Goal: Information Seeking & Learning: Learn about a topic

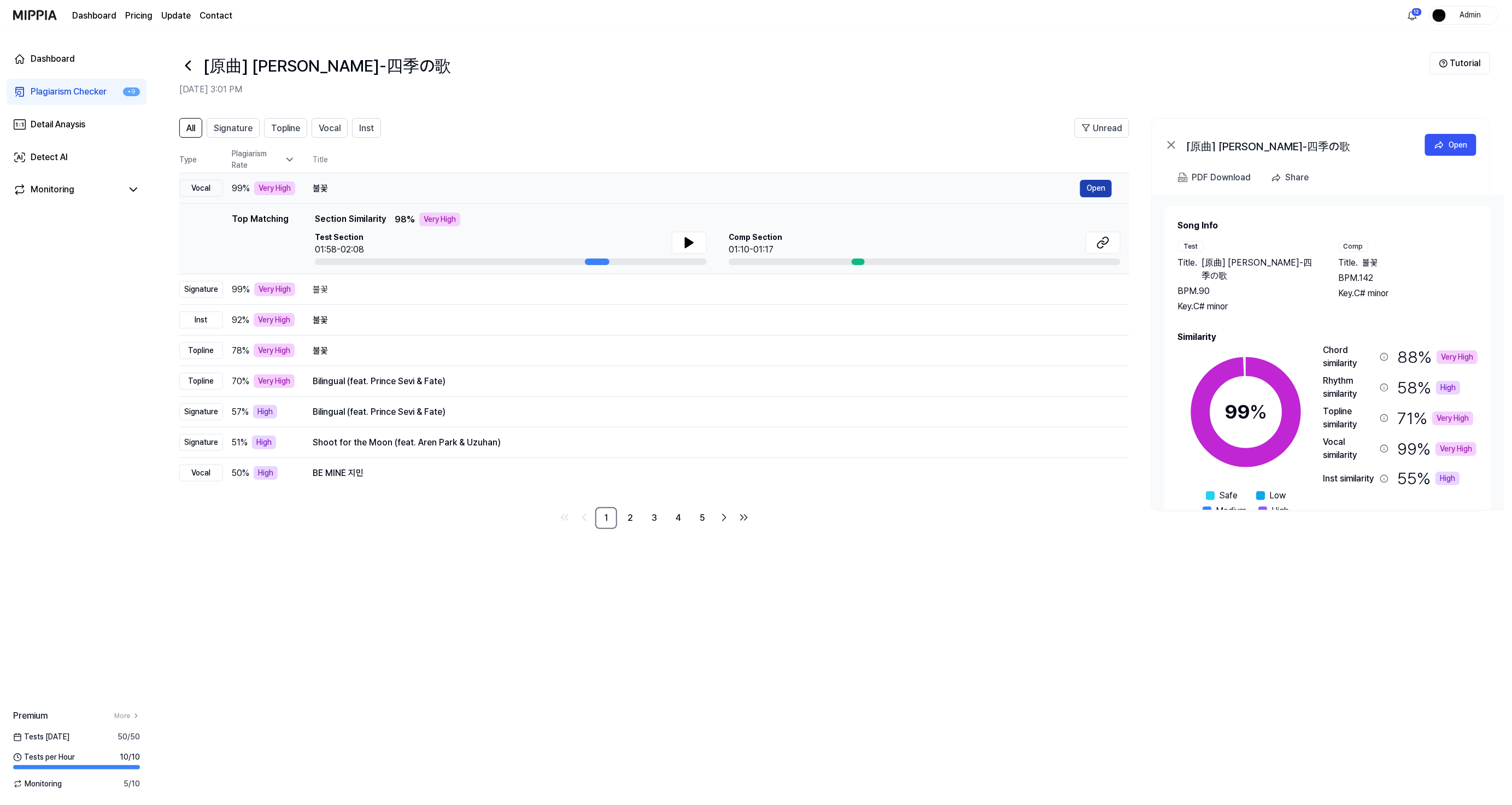
click at [1099, 189] on button "Open" at bounding box center [1096, 188] width 32 height 17
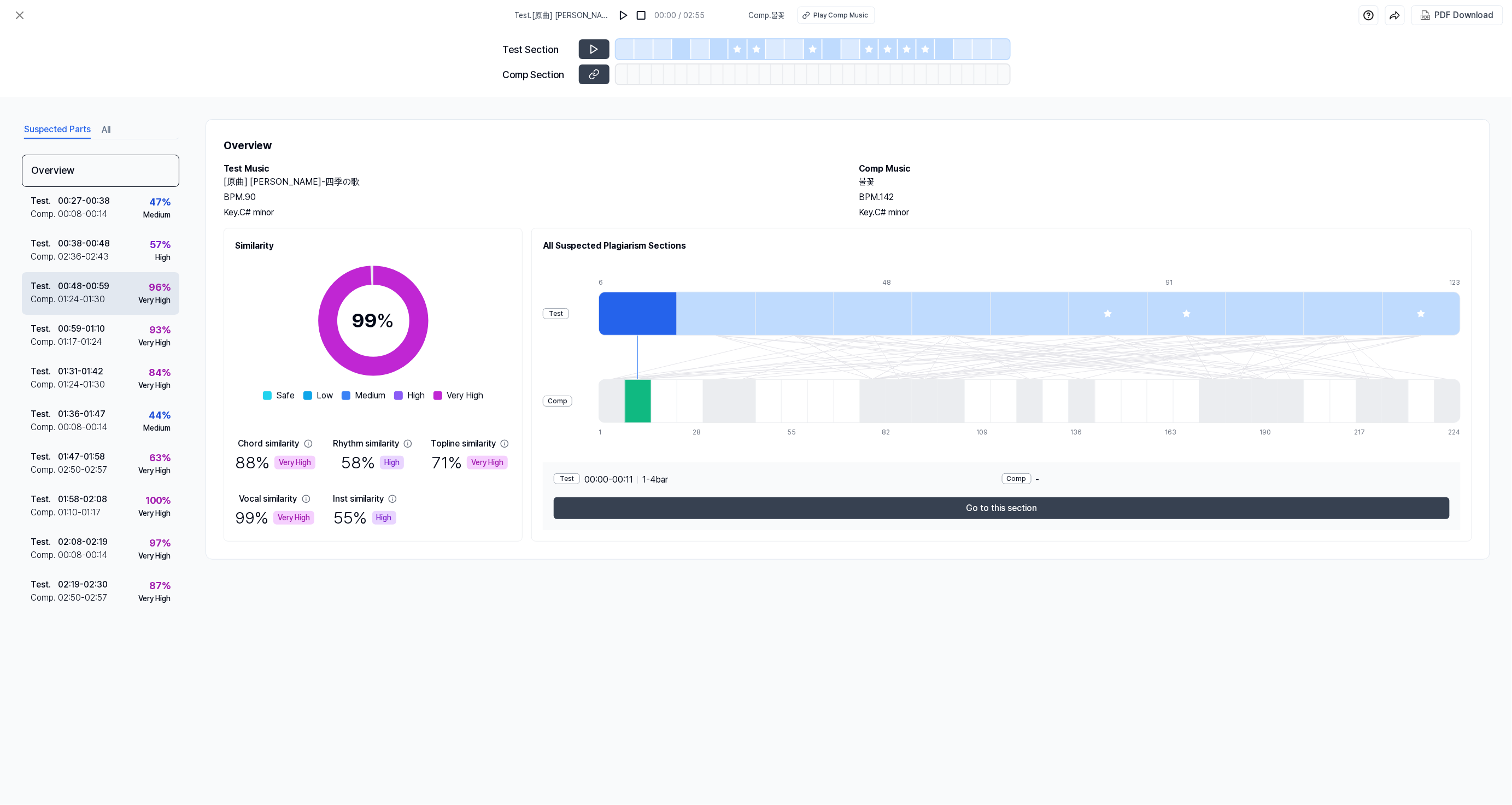
click at [155, 302] on div "Very High" at bounding box center [154, 300] width 32 height 12
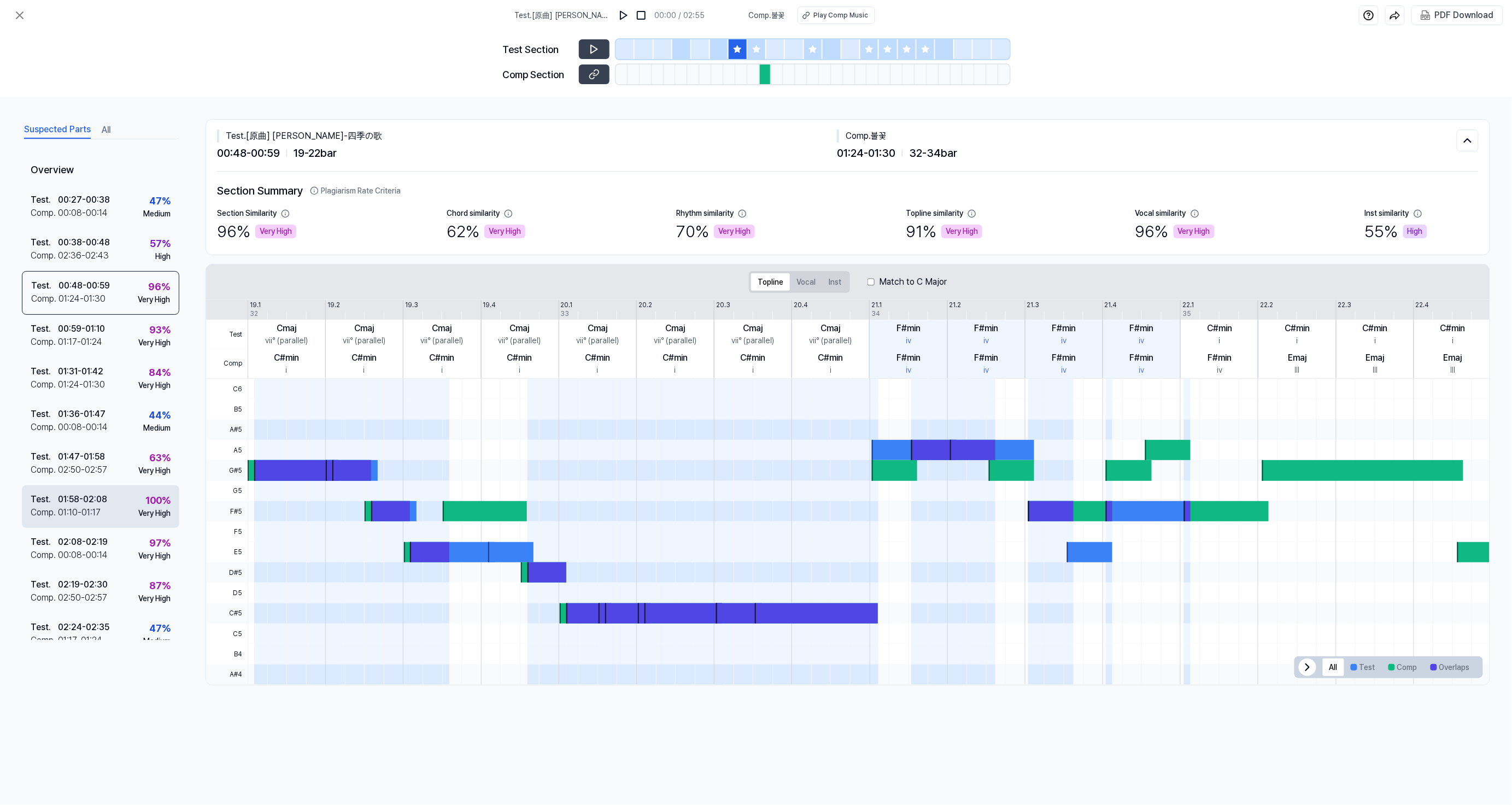
click at [62, 502] on div "01:58 - 02:08" at bounding box center [82, 499] width 49 height 13
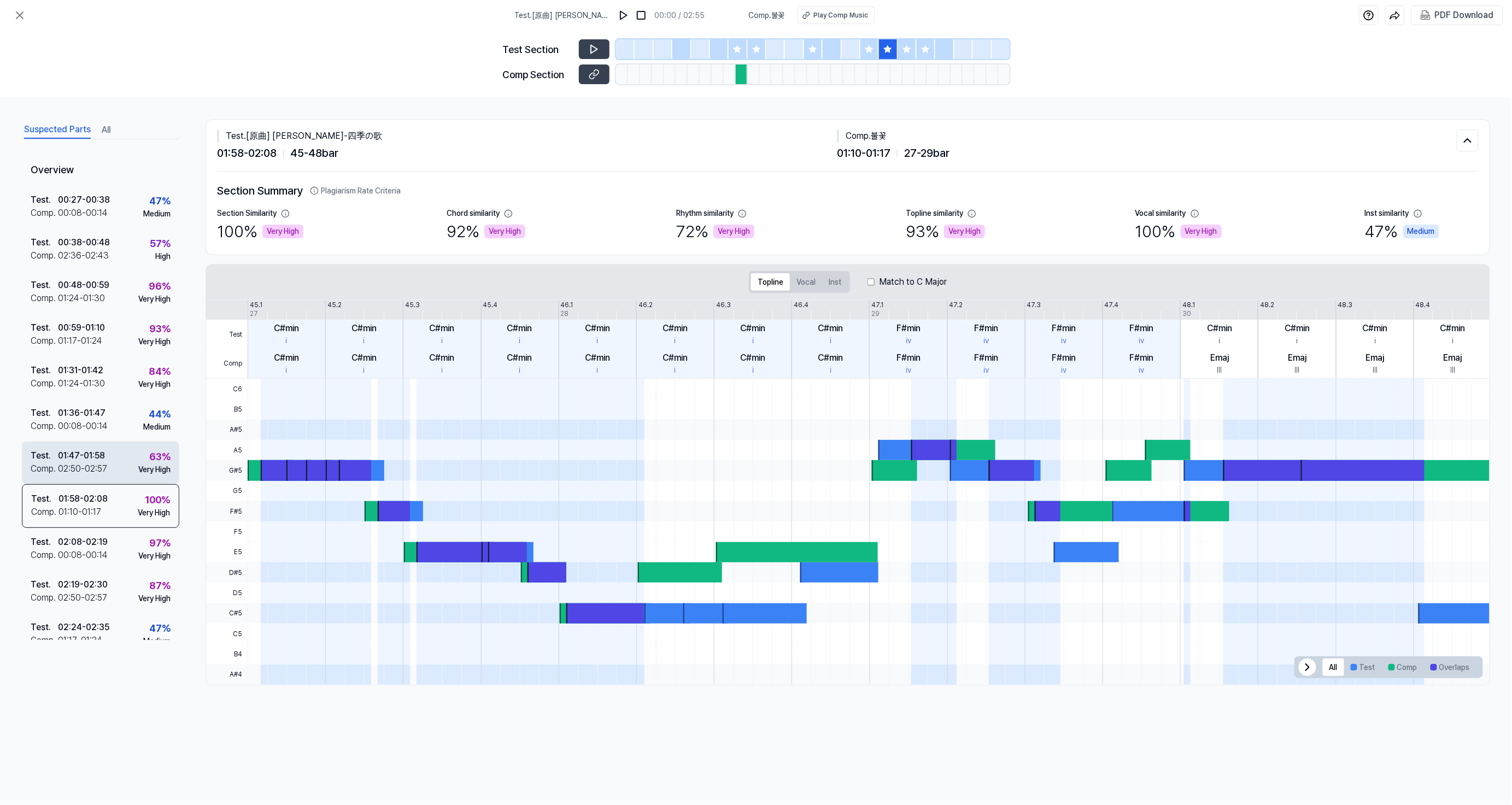
click at [139, 456] on div "63 % Very High" at bounding box center [154, 462] width 32 height 26
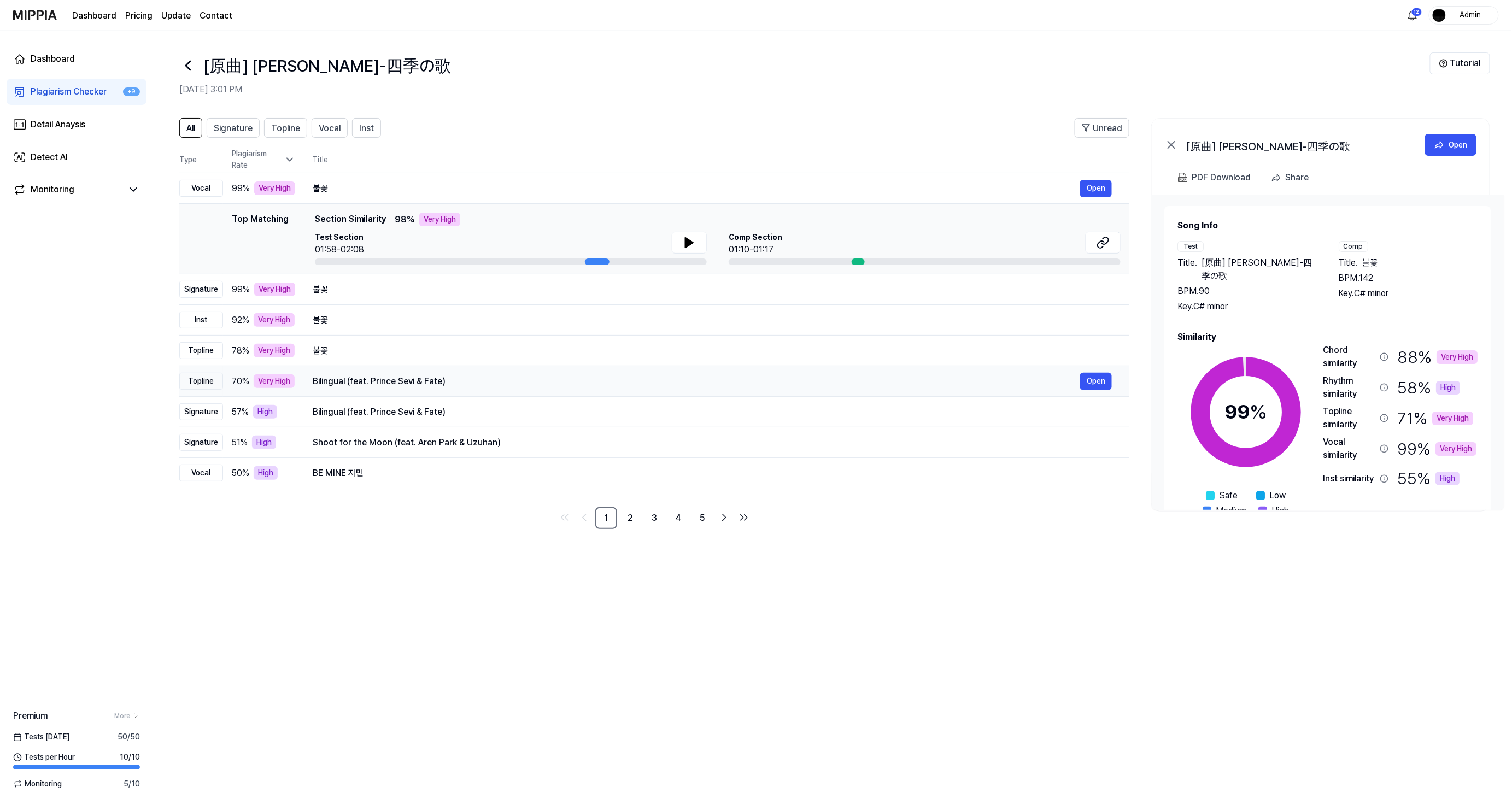
click at [401, 375] on div "Bilingual (feat. Prince Sevi & Fate)" at bounding box center [696, 381] width 767 height 13
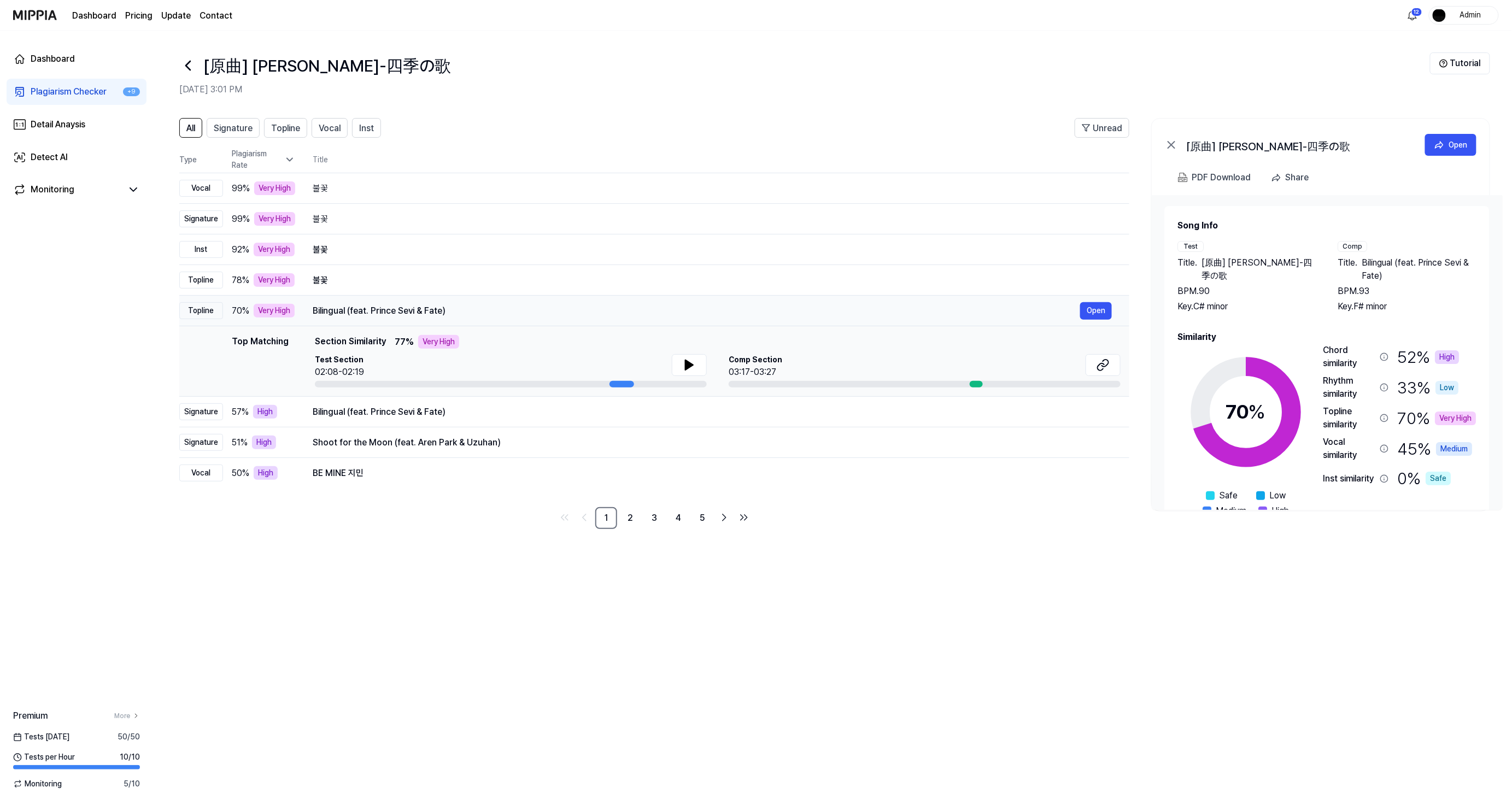
click at [424, 309] on div "Bilingual (feat. Prince Sevi & Fate)" at bounding box center [696, 311] width 767 height 13
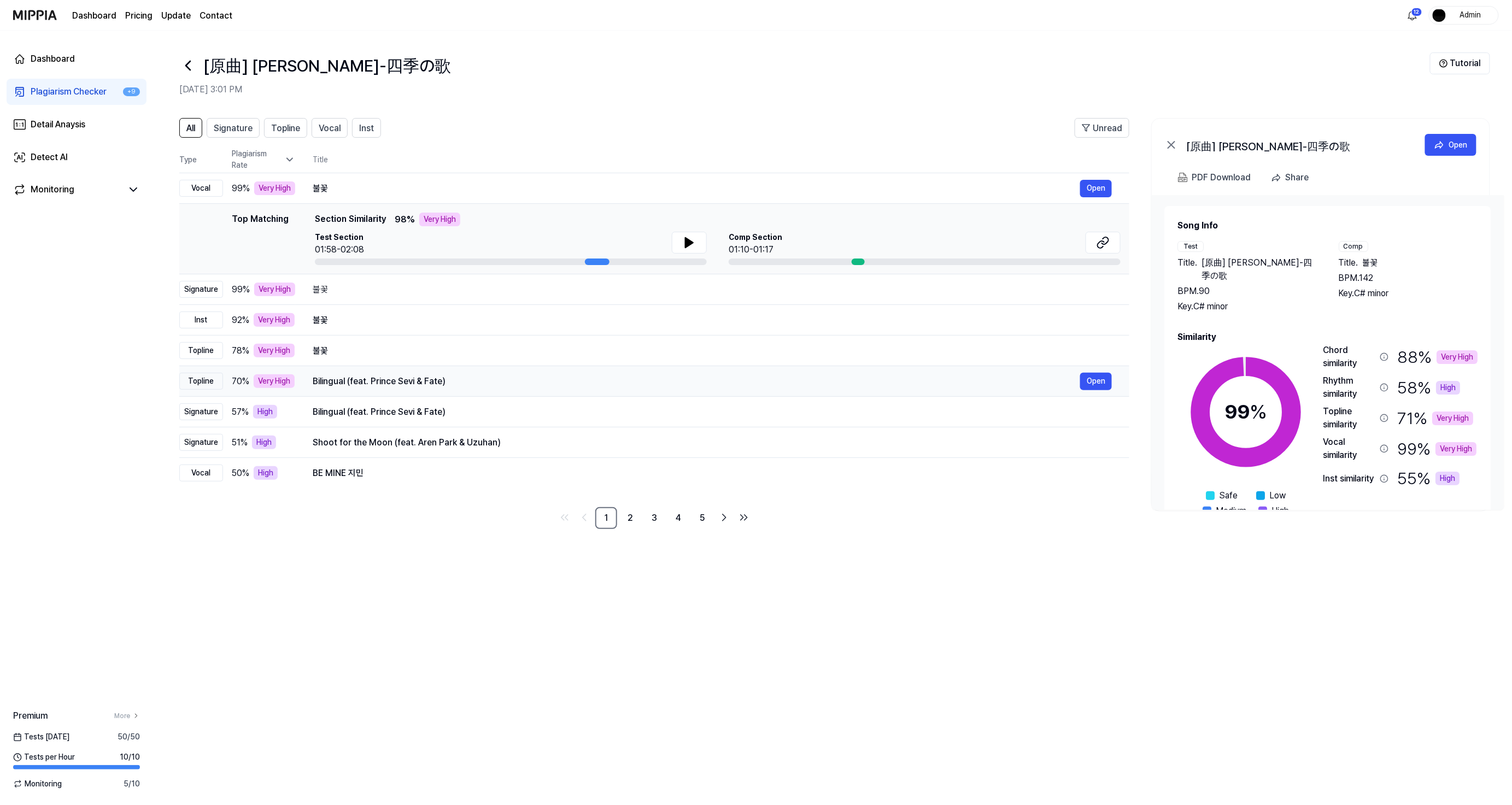
click at [424, 309] on td "불꽃 Open" at bounding box center [712, 320] width 834 height 31
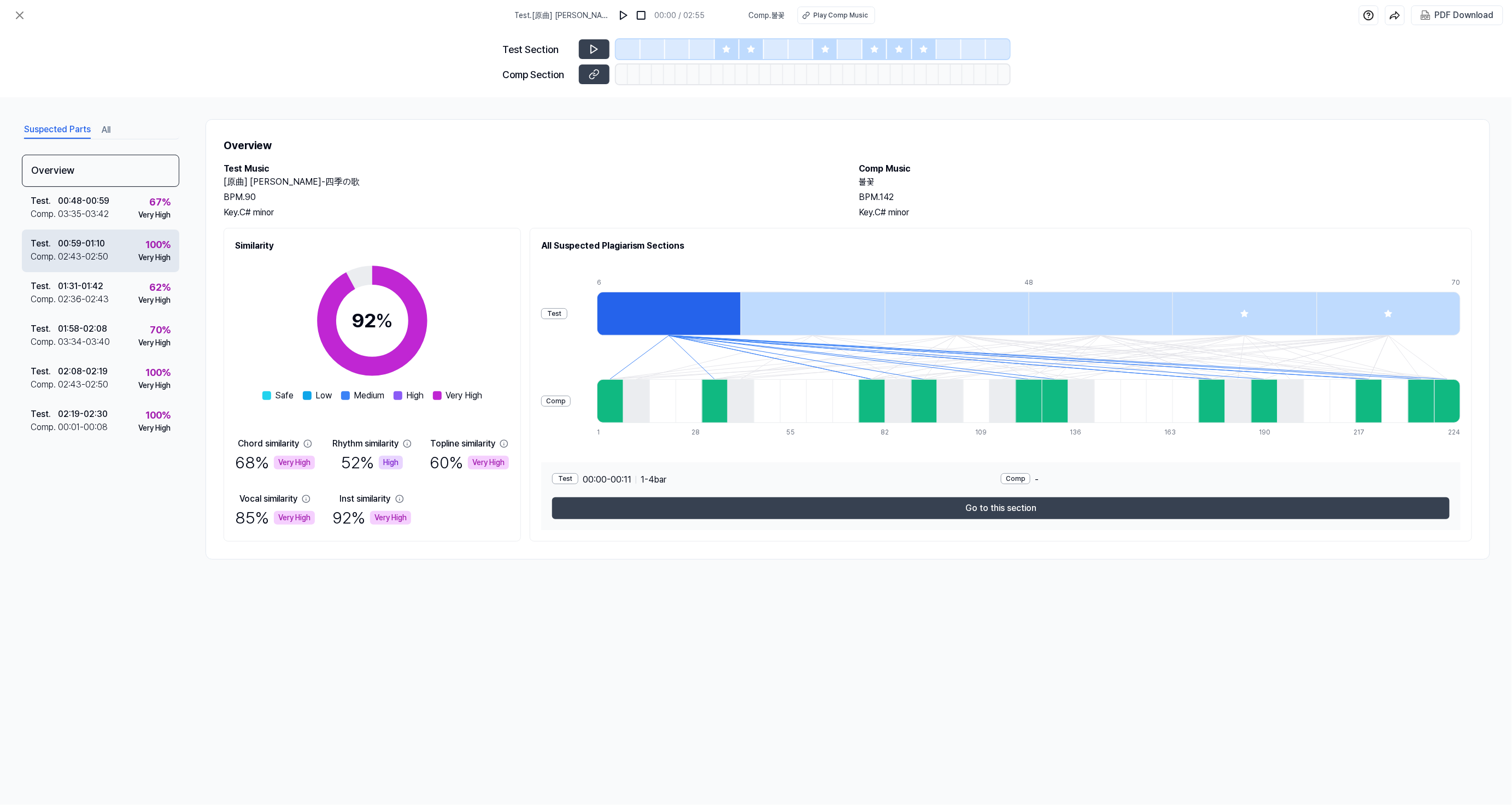
click at [167, 257] on div "Very High" at bounding box center [154, 258] width 32 height 12
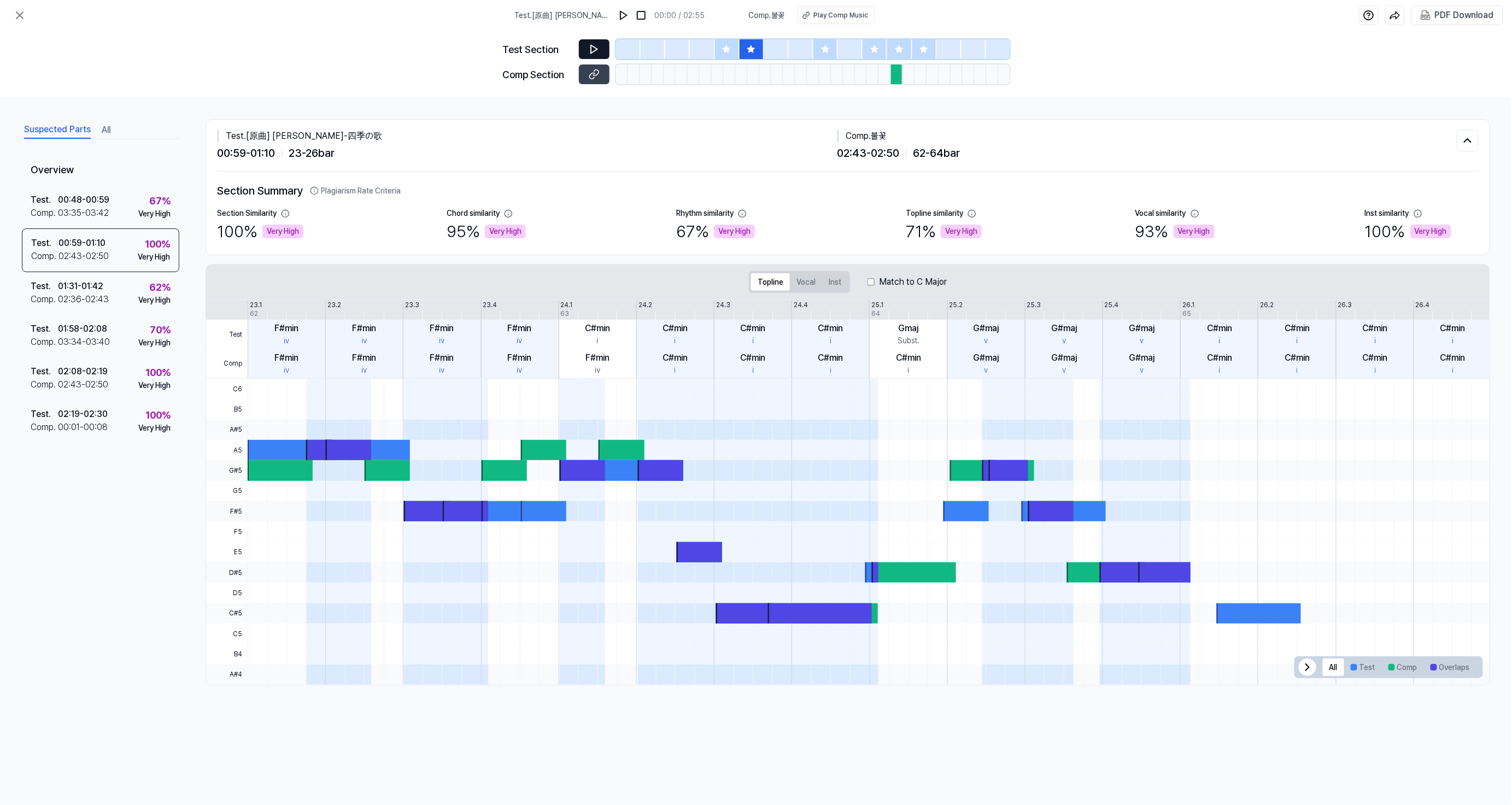
click at [600, 41] on button at bounding box center [594, 49] width 31 height 20
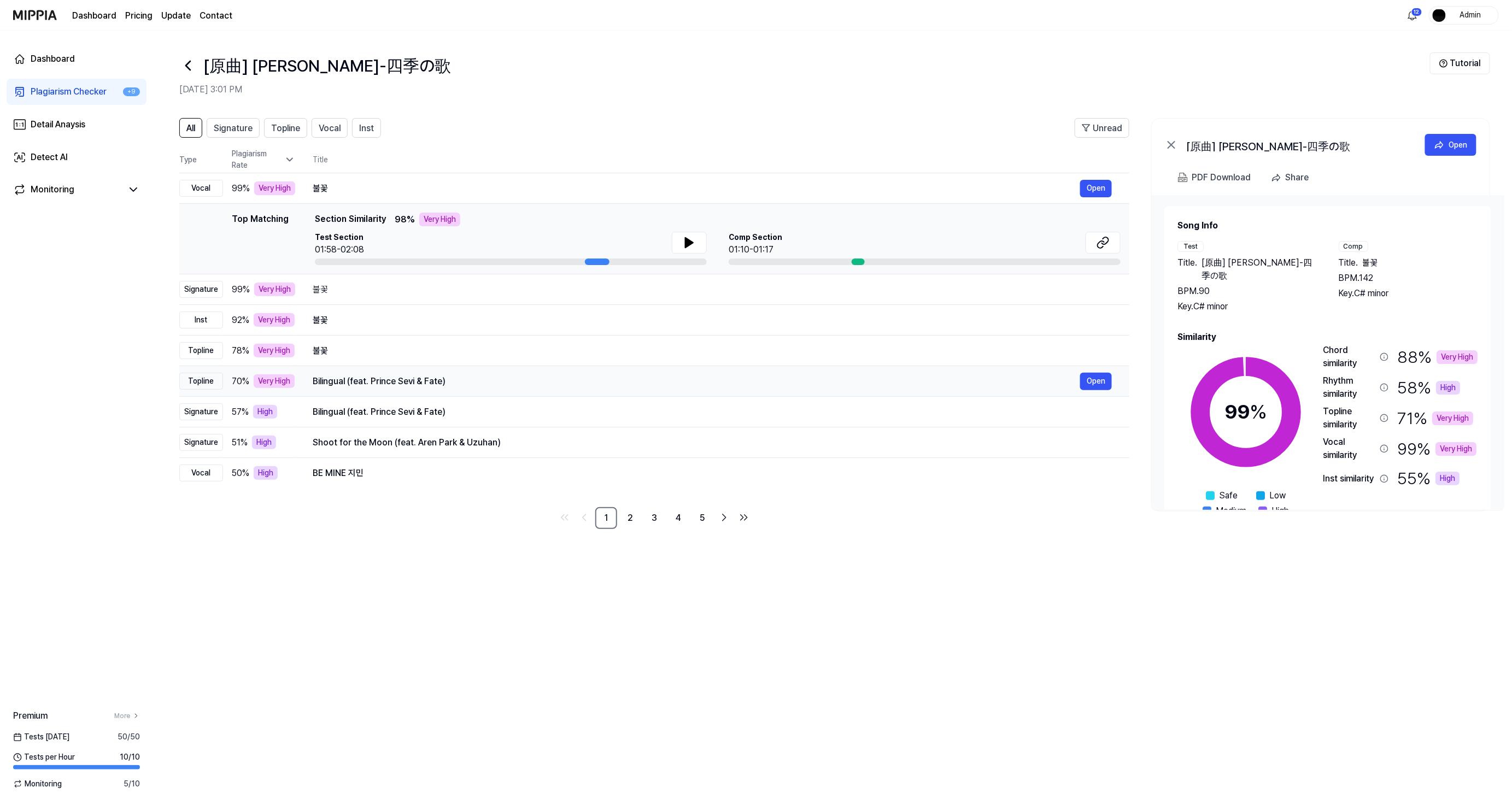
click at [351, 389] on div "Bilingual (feat. Prince Sevi & Fate) Open" at bounding box center [712, 381] width 799 height 17
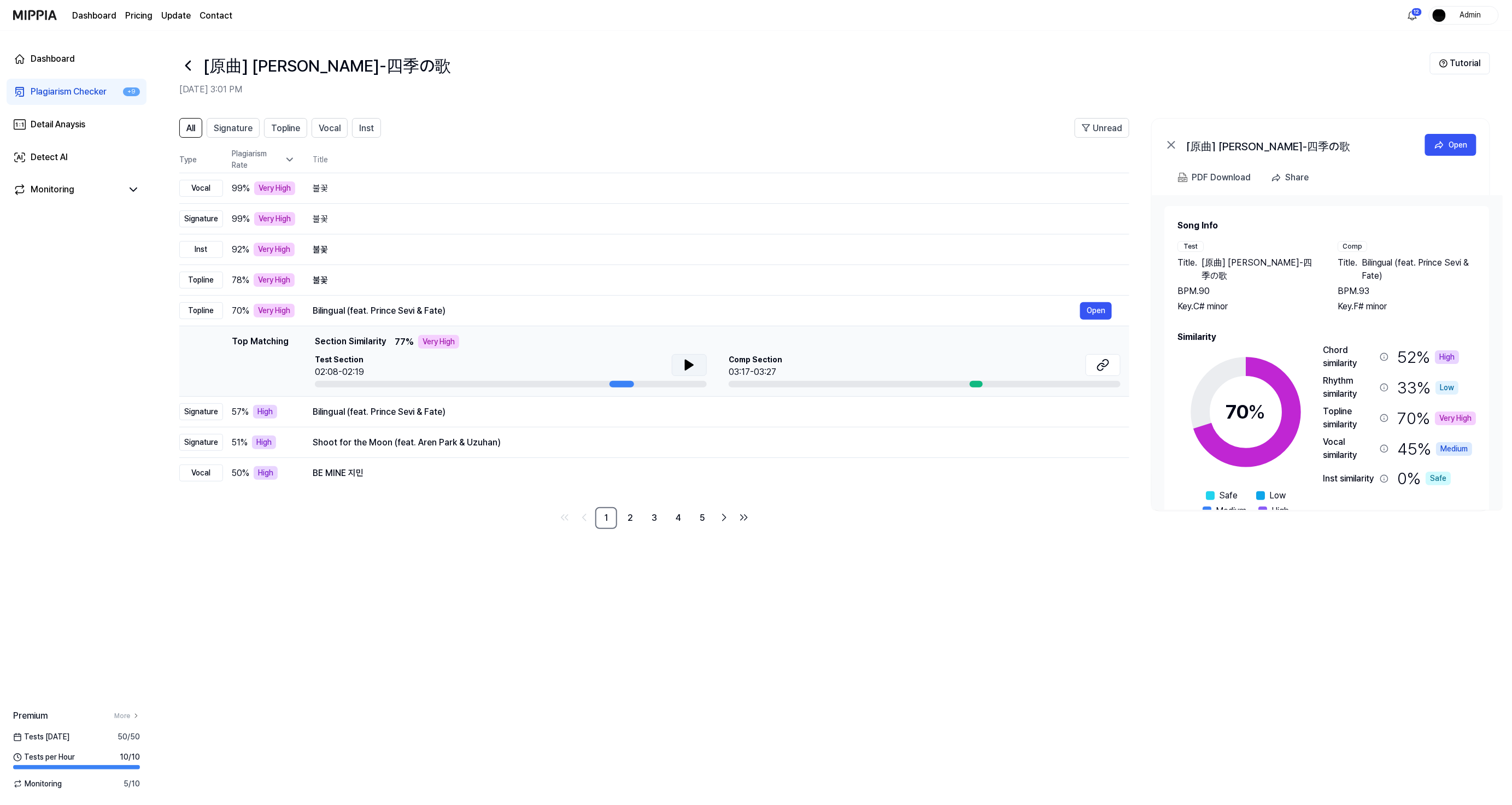
click at [683, 364] on icon at bounding box center [689, 365] width 13 height 13
click at [691, 360] on icon at bounding box center [691, 365] width 2 height 9
click at [1089, 359] on button at bounding box center [1103, 365] width 35 height 22
click at [570, 403] on div "Bilingual (feat. Prince Sevi & Fate) Open" at bounding box center [712, 412] width 799 height 17
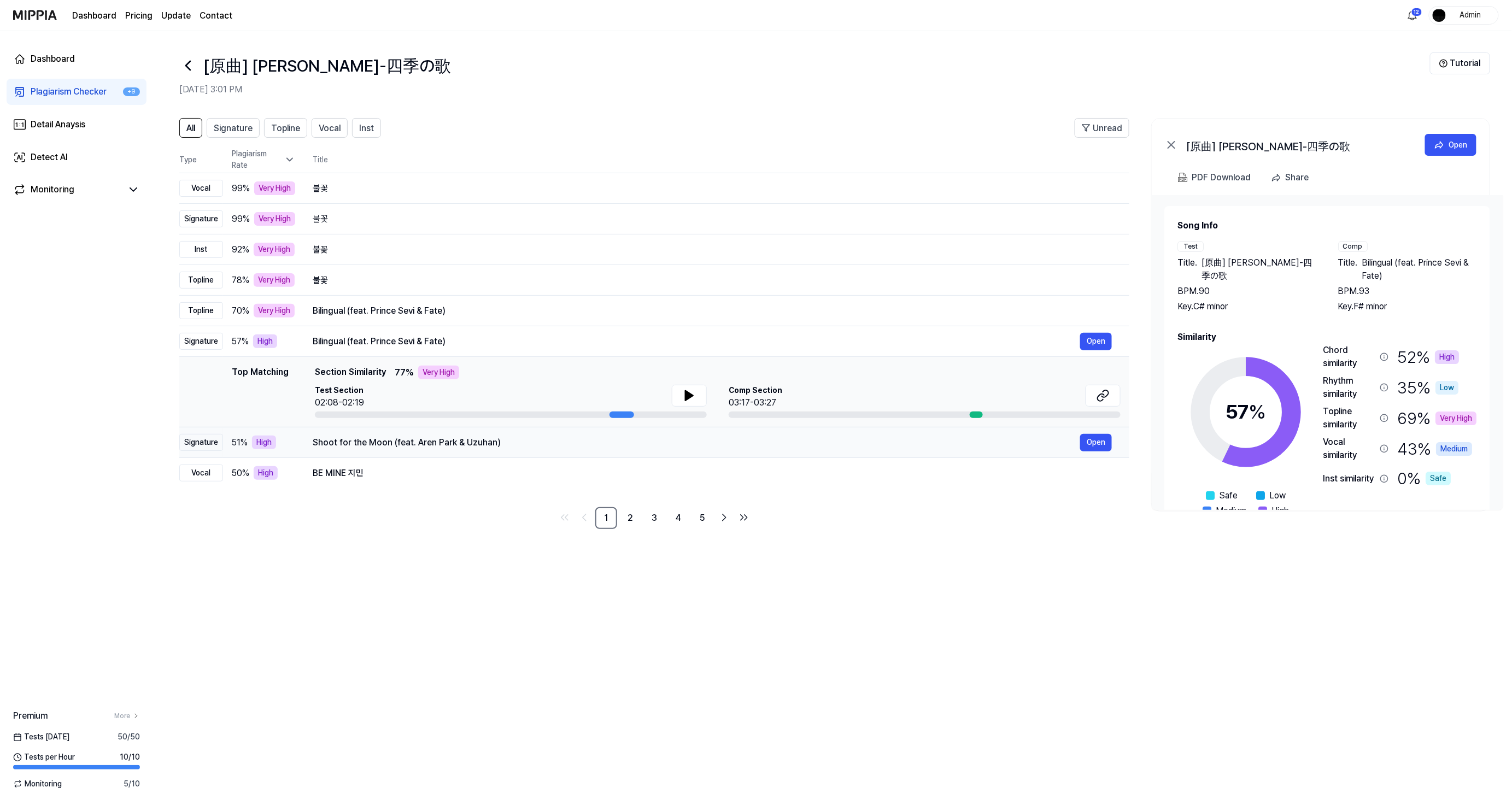
click at [561, 446] on div "Shoot for the Moon (feat. Aren Park & Uzuhan)" at bounding box center [696, 442] width 767 height 13
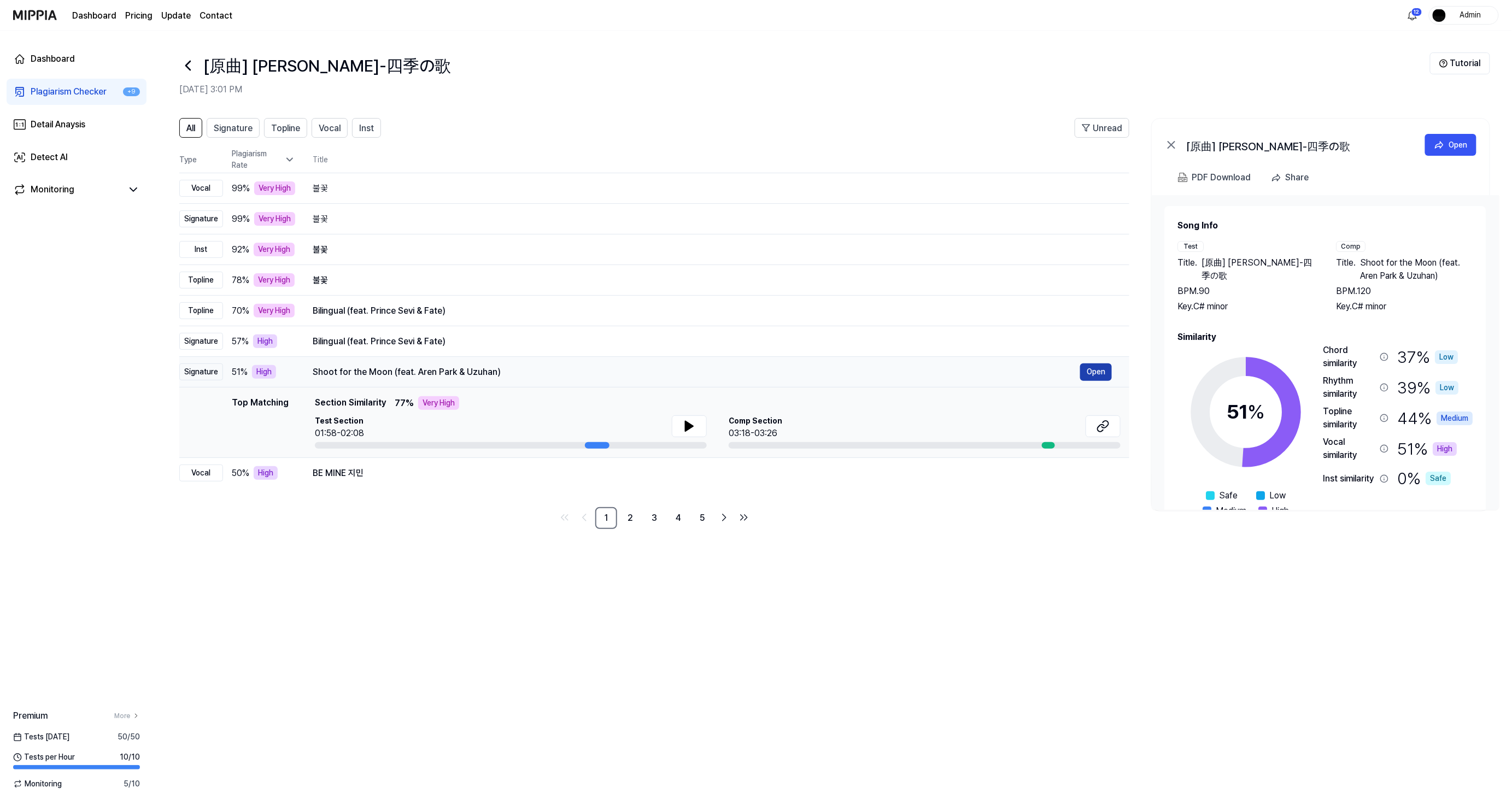
click at [1091, 376] on button "Open" at bounding box center [1096, 372] width 32 height 17
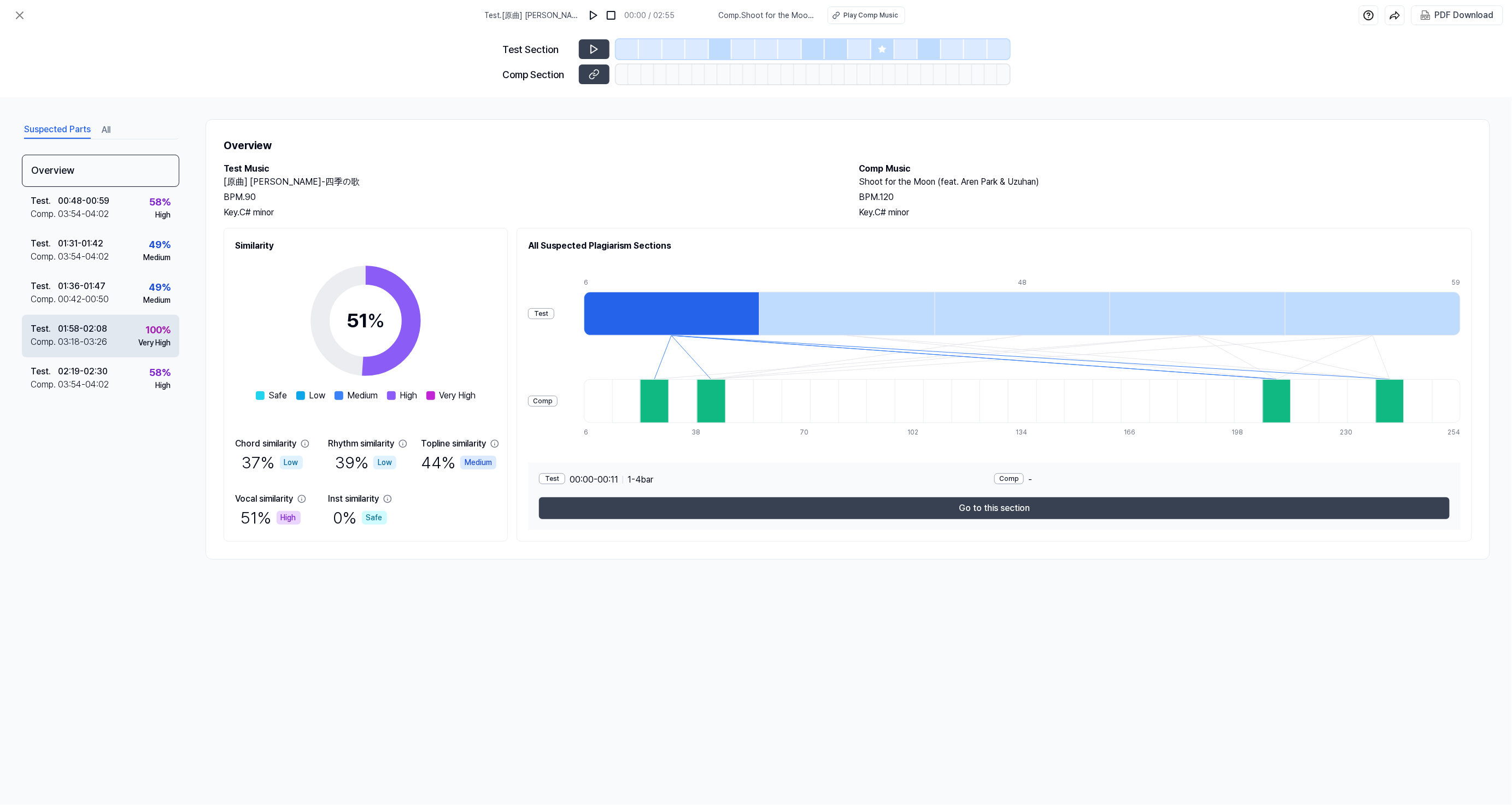
click at [146, 336] on div "100 %" at bounding box center [157, 330] width 25 height 15
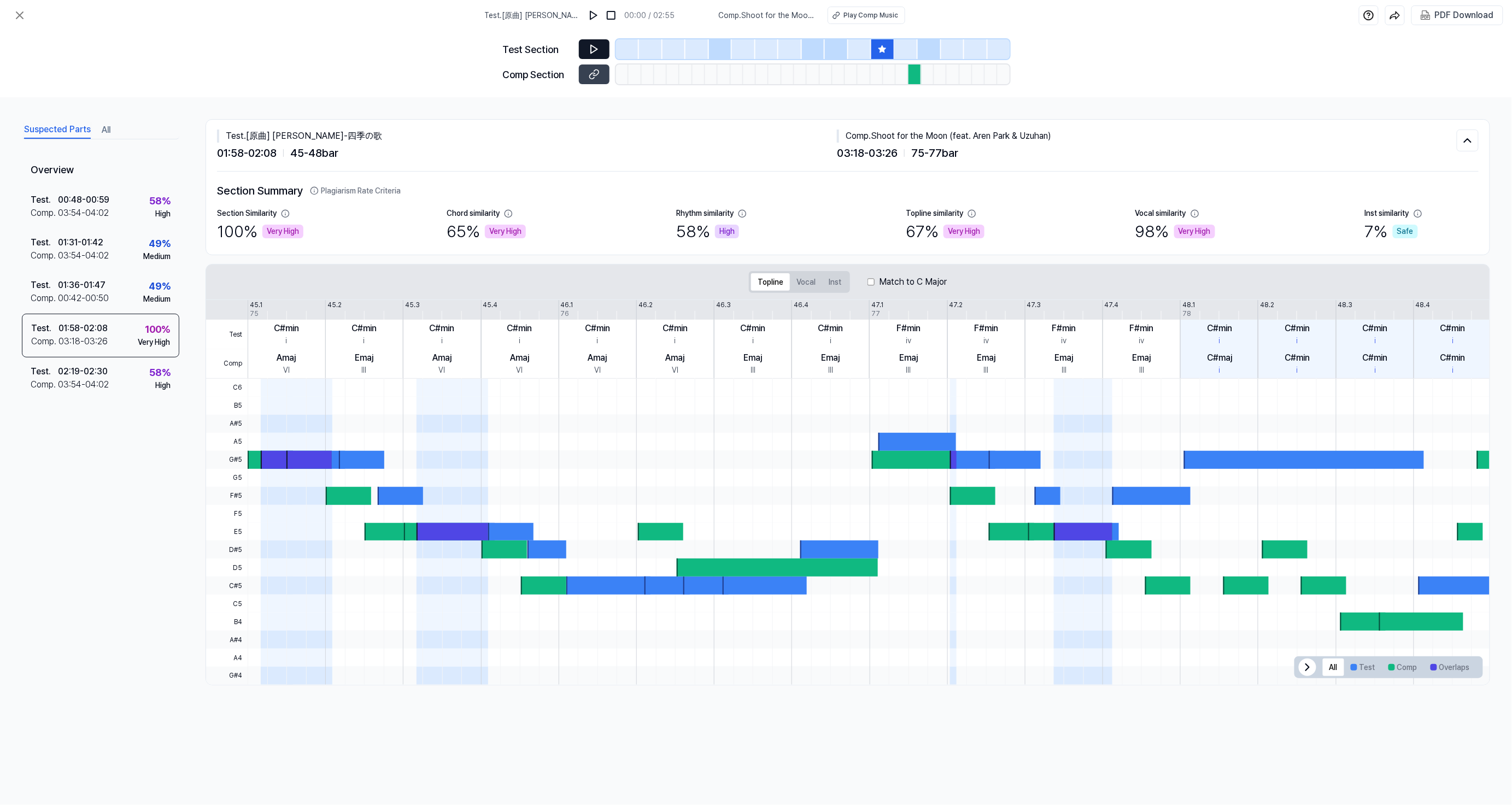
click at [594, 45] on icon at bounding box center [594, 49] width 11 height 11
click at [589, 49] on icon at bounding box center [594, 49] width 11 height 11
click at [592, 74] on icon at bounding box center [594, 74] width 11 height 11
click at [984, 318] on div "Test Comp 45.1 45.2 45.3 45.4 46.1 46.2 46.3 46.4 47.1 47.2 47.3 47.4 48.1 48.2…" at bounding box center [848, 339] width 1283 height 79
drag, startPoint x: 972, startPoint y: 326, endPoint x: 1039, endPoint y: 398, distance: 98.4
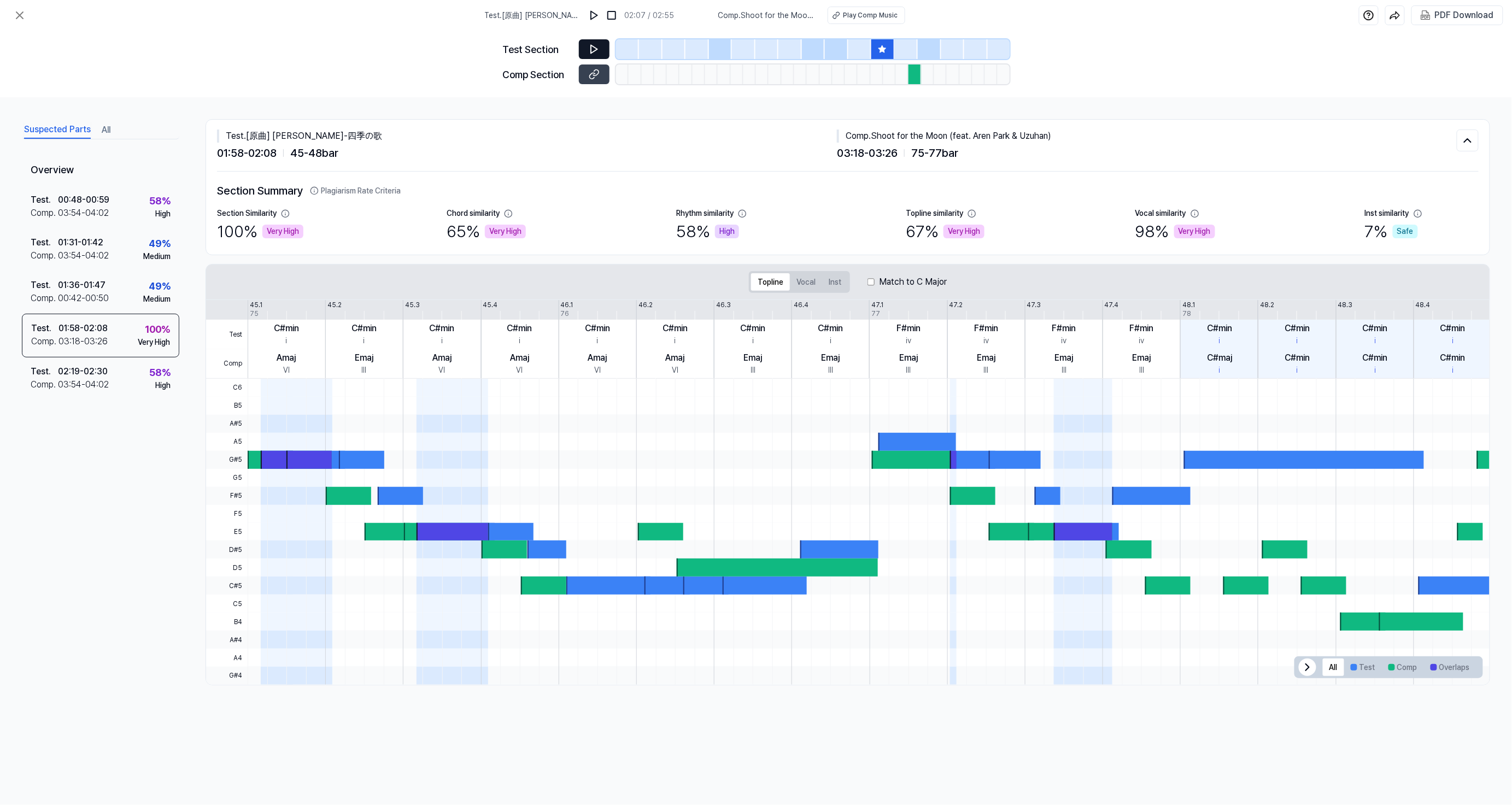
click at [1006, 365] on div "F#min iv Emaj III" at bounding box center [987, 349] width 78 height 58
click at [1039, 398] on div at bounding box center [868, 405] width 1242 height 18
drag, startPoint x: 997, startPoint y: 343, endPoint x: 983, endPoint y: 307, distance: 38.6
click at [984, 309] on div "Test Comp 45.1 45.2 45.3 45.4 46.1 46.2 46.3 46.4 47.1 47.2 47.3 47.4 48.1 48.2…" at bounding box center [848, 492] width 1283 height 384
click at [1009, 361] on div "Emaj III" at bounding box center [987, 363] width 78 height 30
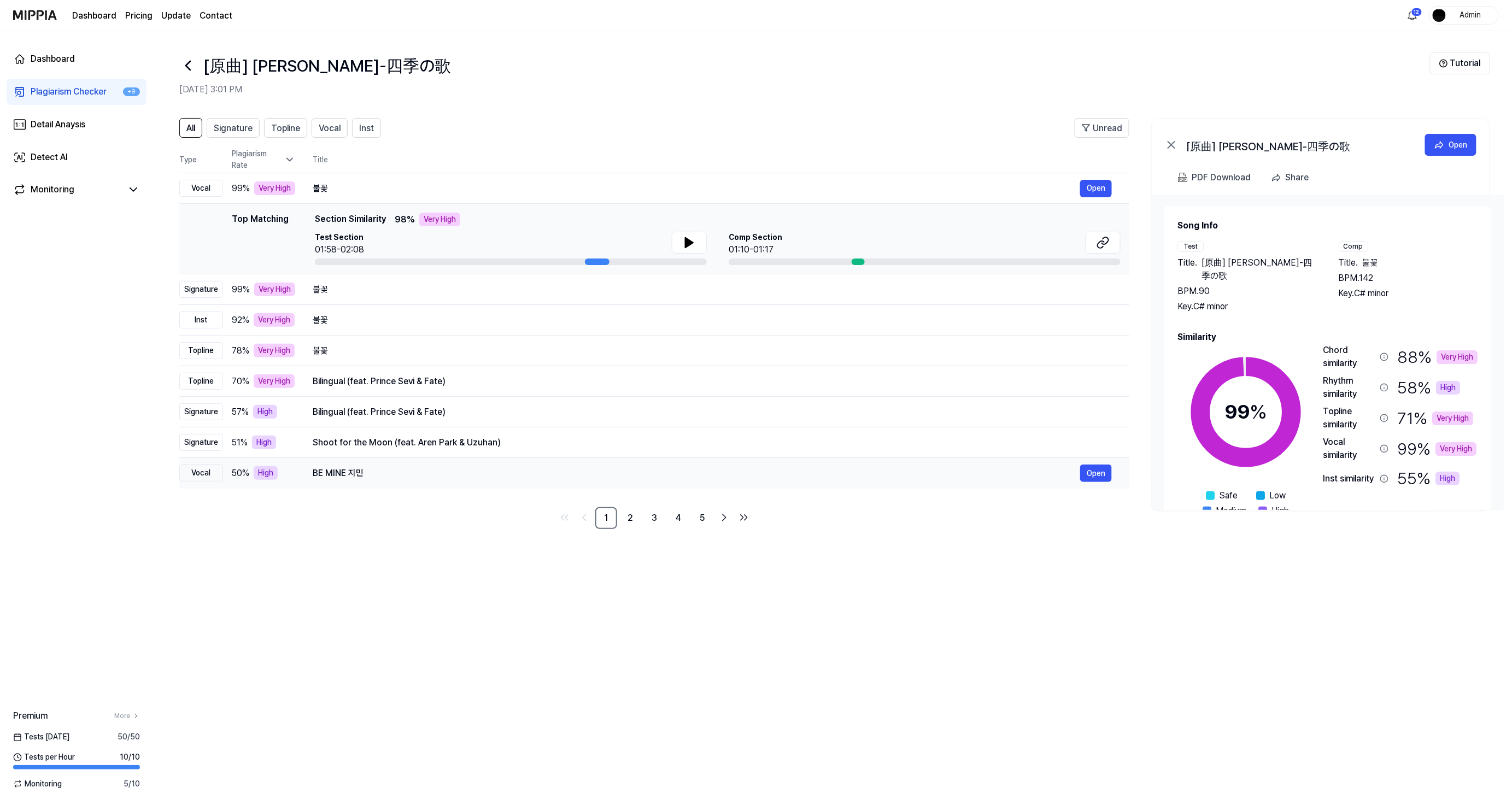
click at [373, 478] on div "BE MINE 지민" at bounding box center [696, 473] width 767 height 13
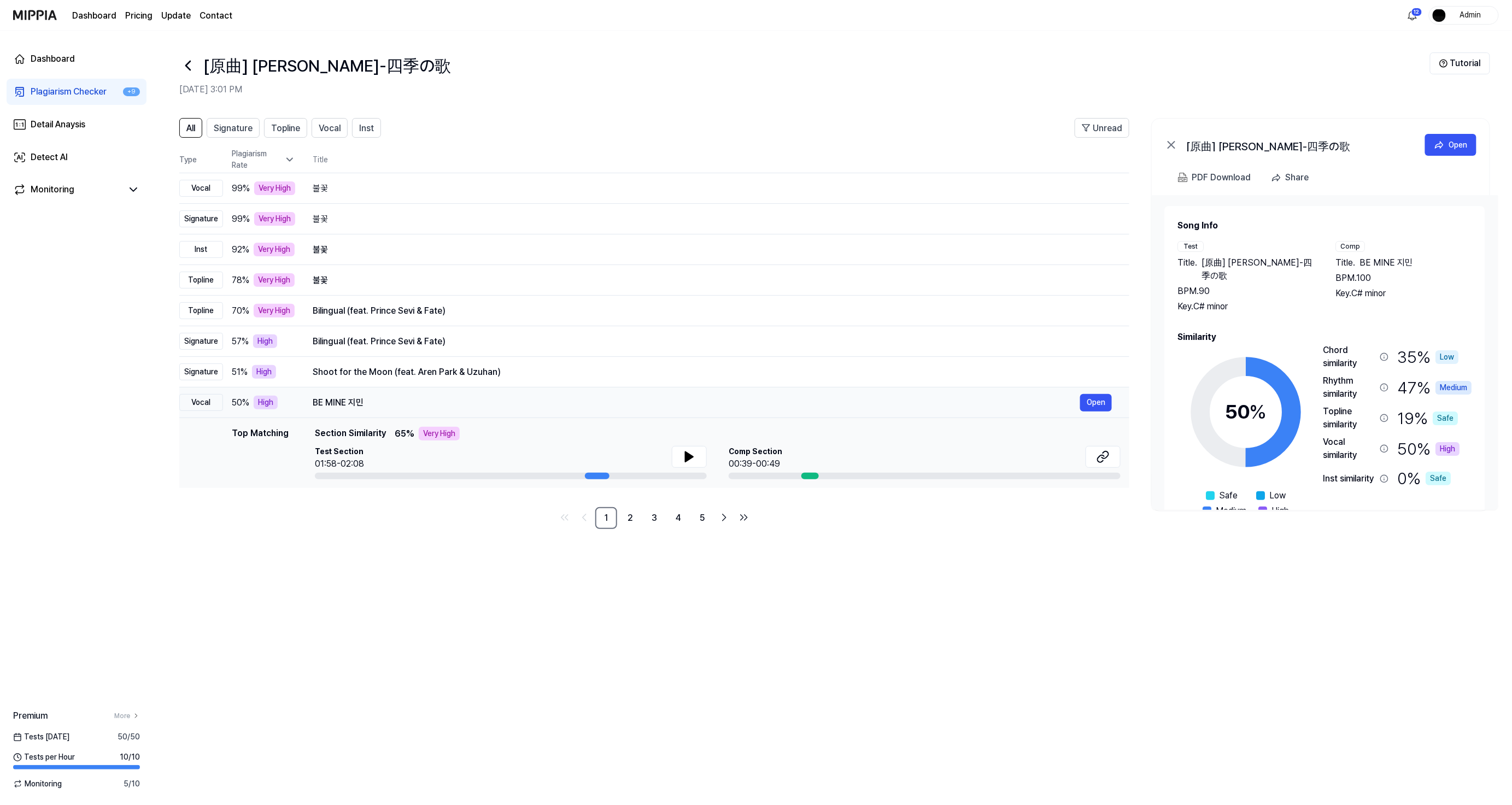
click at [1100, 392] on td "BE MINE 지민 Open" at bounding box center [712, 403] width 834 height 31
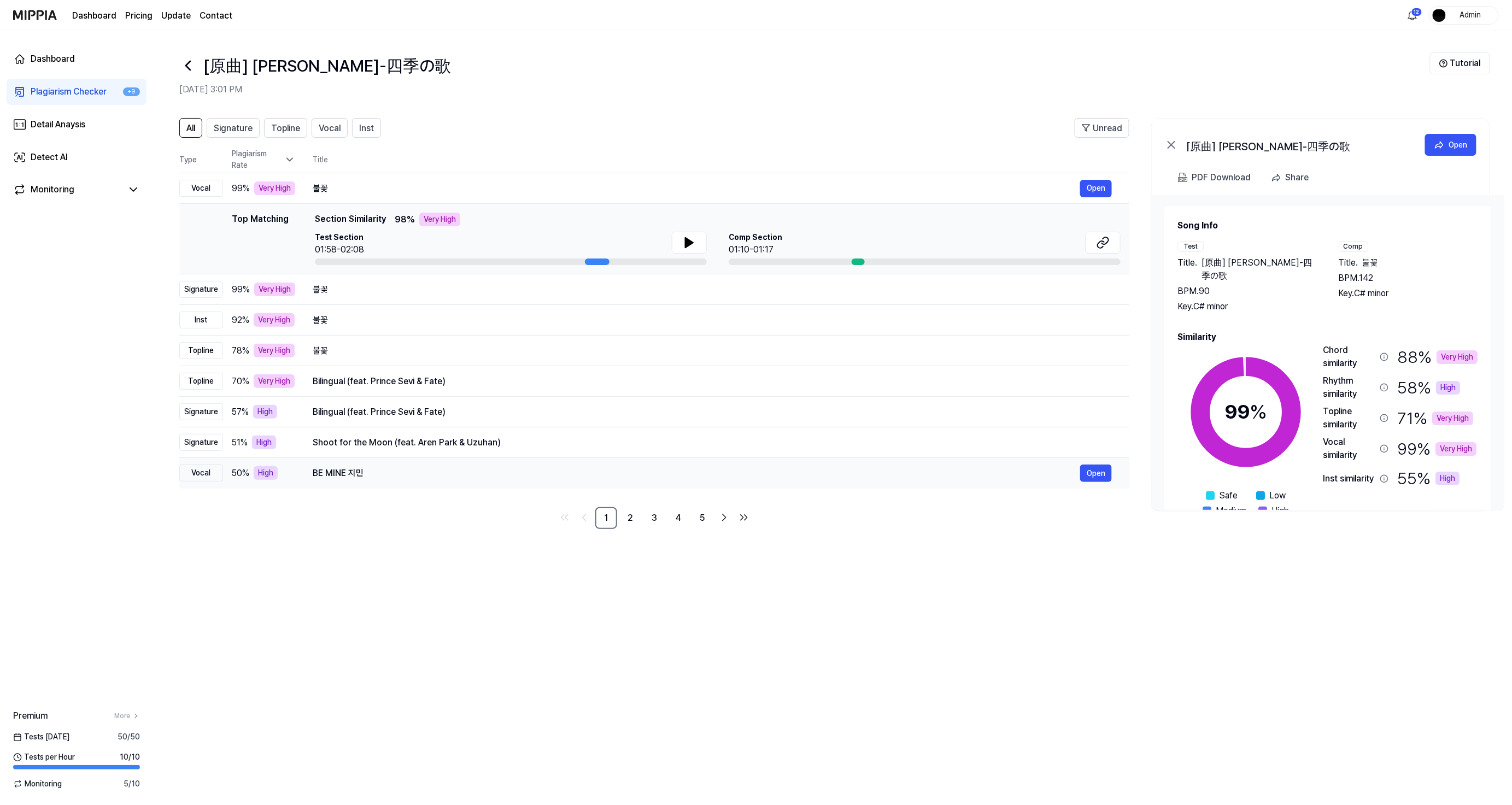
click at [327, 478] on div "BE MINE 지민" at bounding box center [696, 473] width 767 height 13
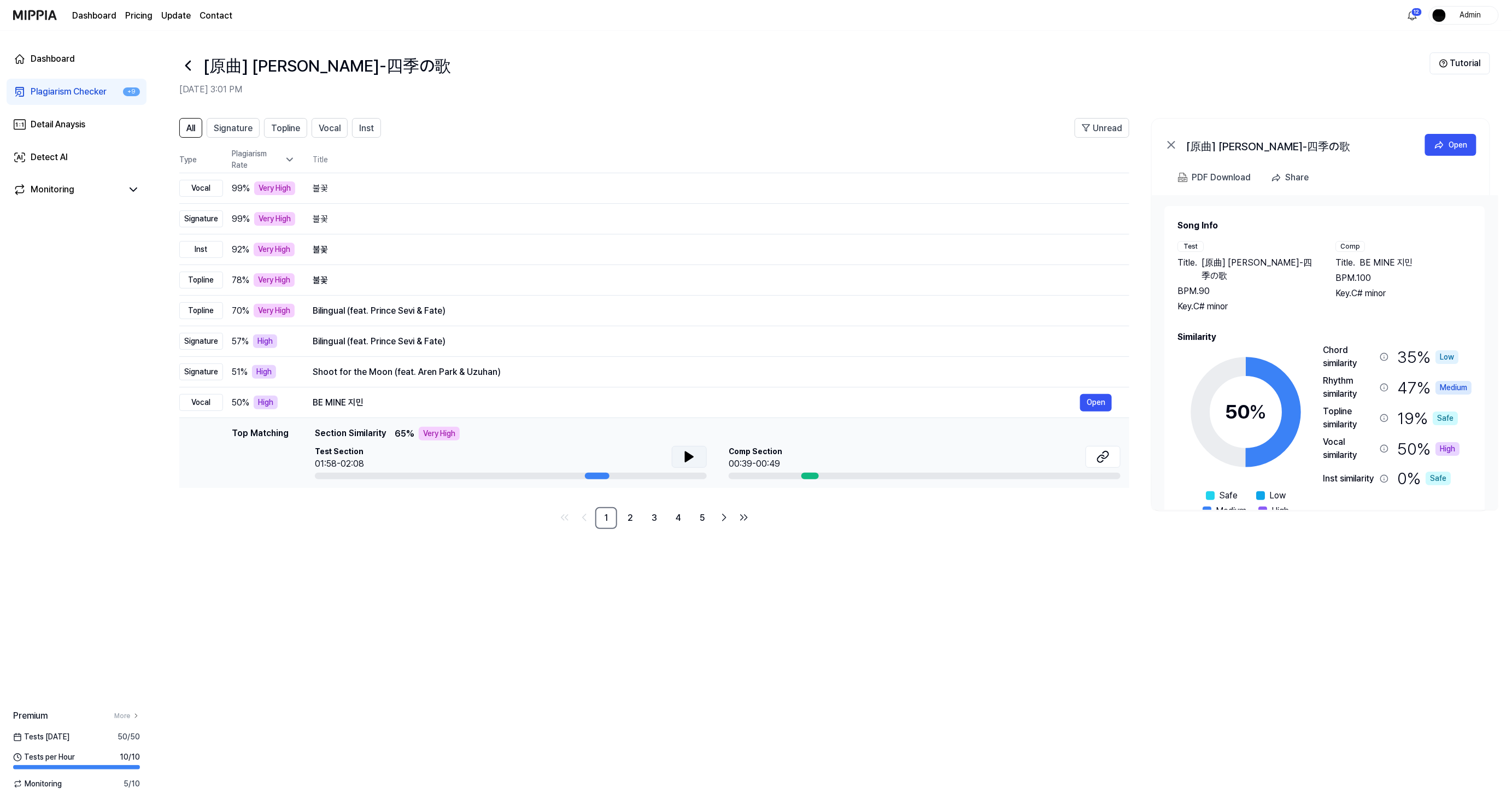
click at [692, 454] on icon at bounding box center [689, 456] width 13 height 13
click at [684, 462] on icon at bounding box center [689, 456] width 13 height 13
click at [1112, 456] on button at bounding box center [1103, 457] width 35 height 22
click at [1255, 609] on div "All Signature Topline Vocal Inst Unread All Signature Topline Vocal Inst Type P…" at bounding box center [832, 456] width 1359 height 698
